Goal: Information Seeking & Learning: Learn about a topic

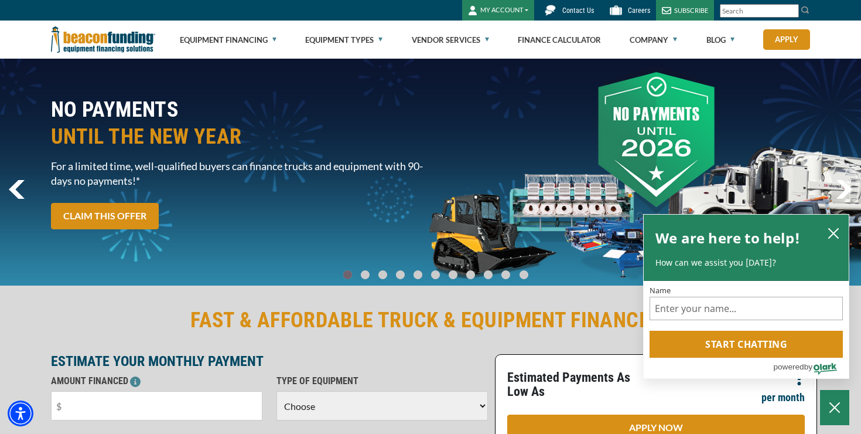
scroll to position [5, 0]
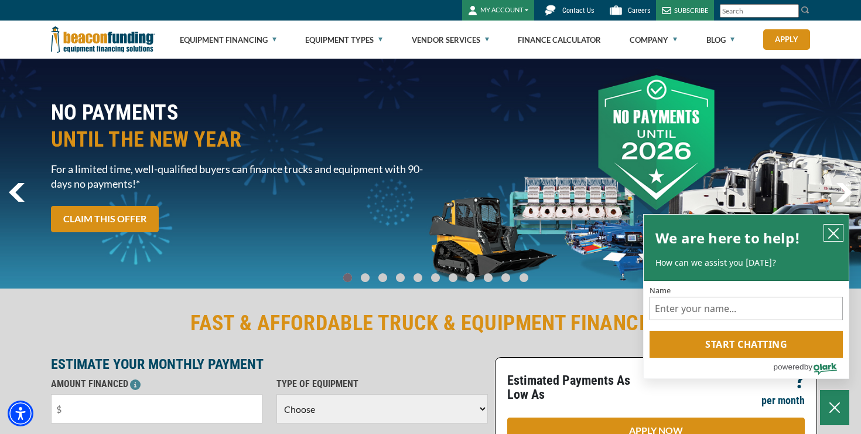
click at [835, 227] on icon "close chatbox" at bounding box center [834, 233] width 12 height 12
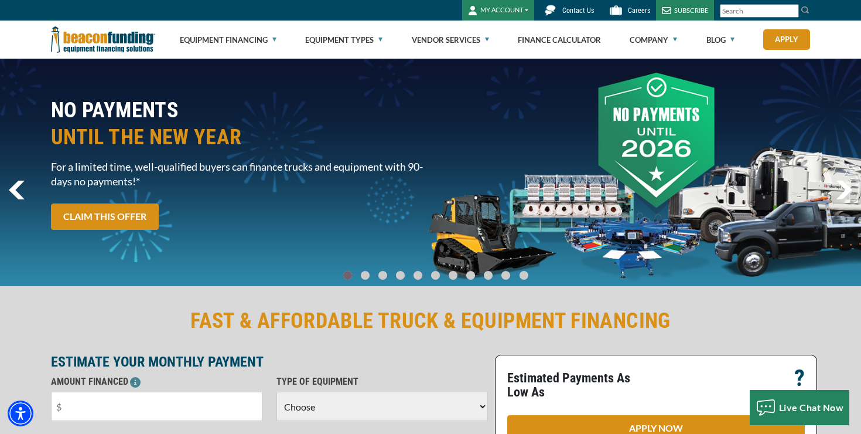
scroll to position [0, 0]
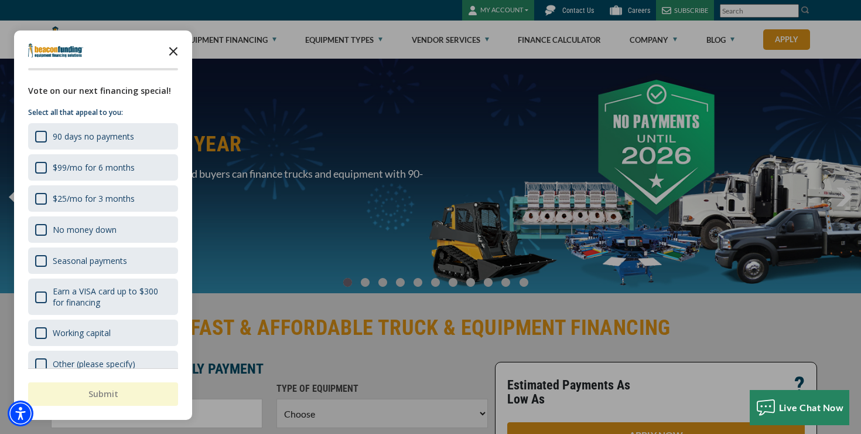
click at [168, 46] on icon "Close the survey" at bounding box center [173, 50] width 23 height 23
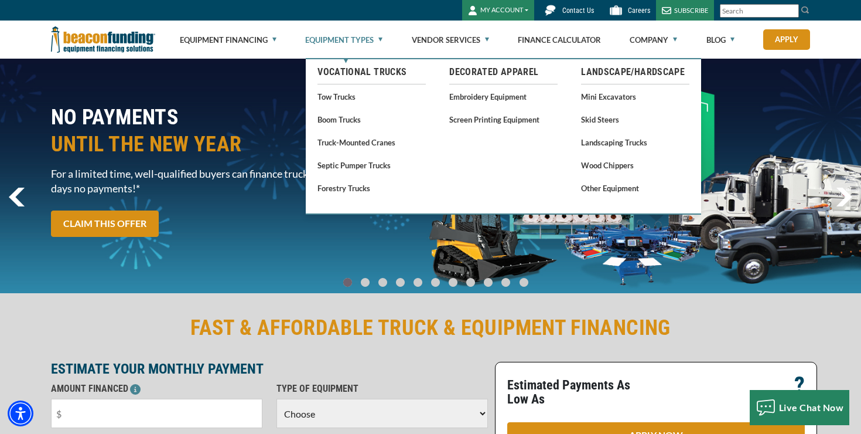
click at [368, 36] on link "Equipment Types" at bounding box center [343, 39] width 77 height 37
